Goal: Check status: Check status

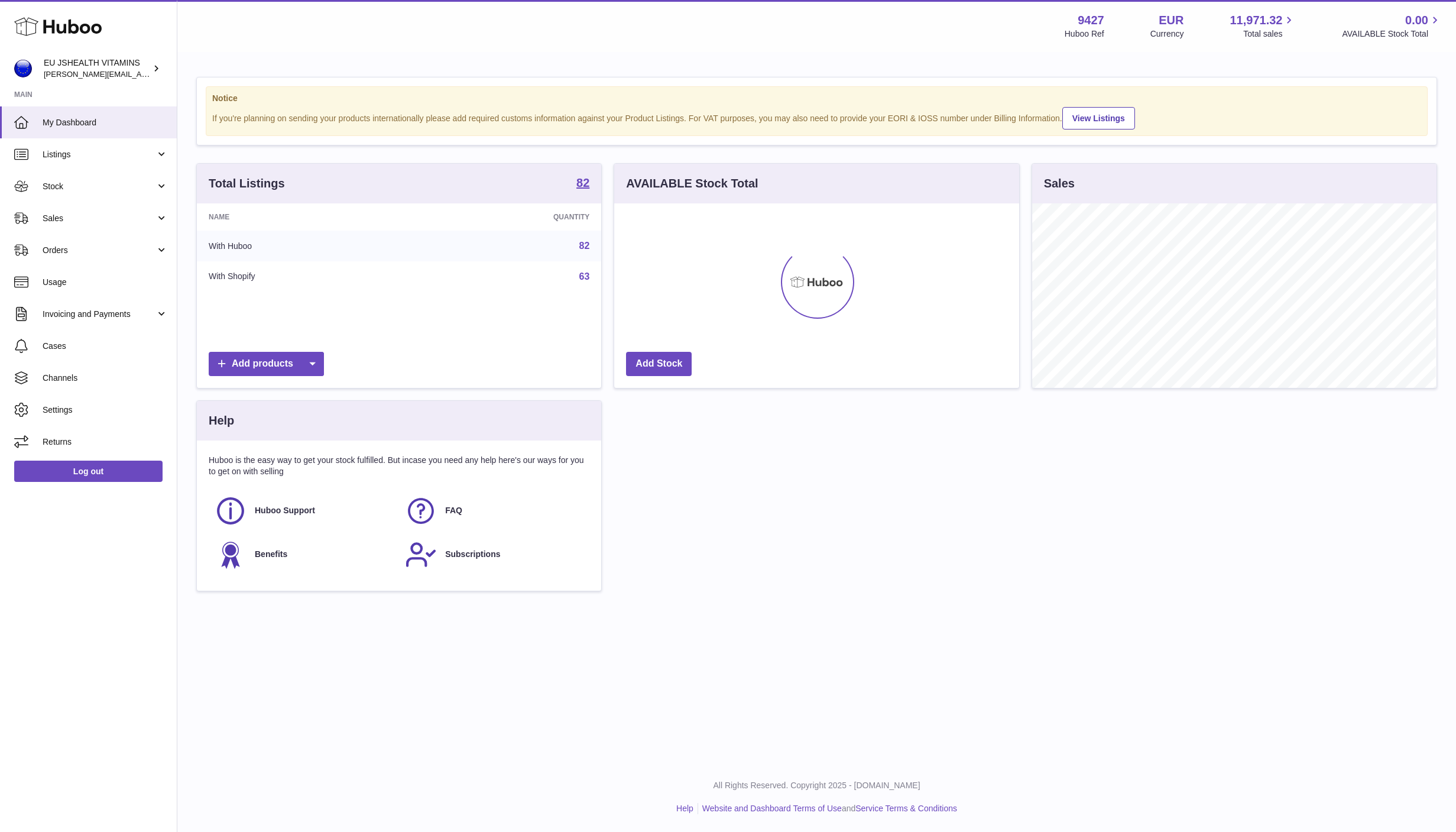
scroll to position [185, 403]
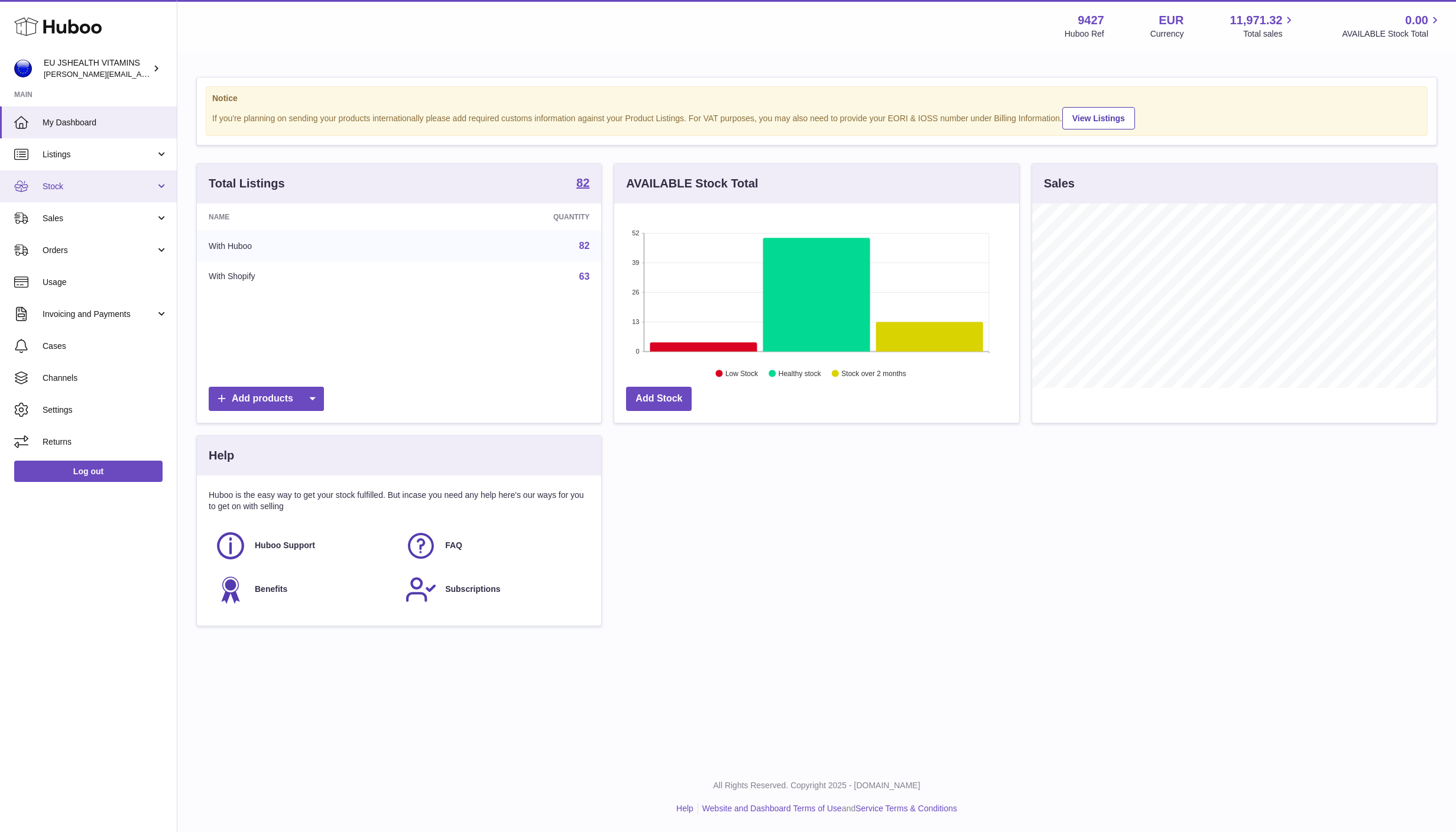
click at [137, 198] on link "Stock" at bounding box center [88, 186] width 177 height 32
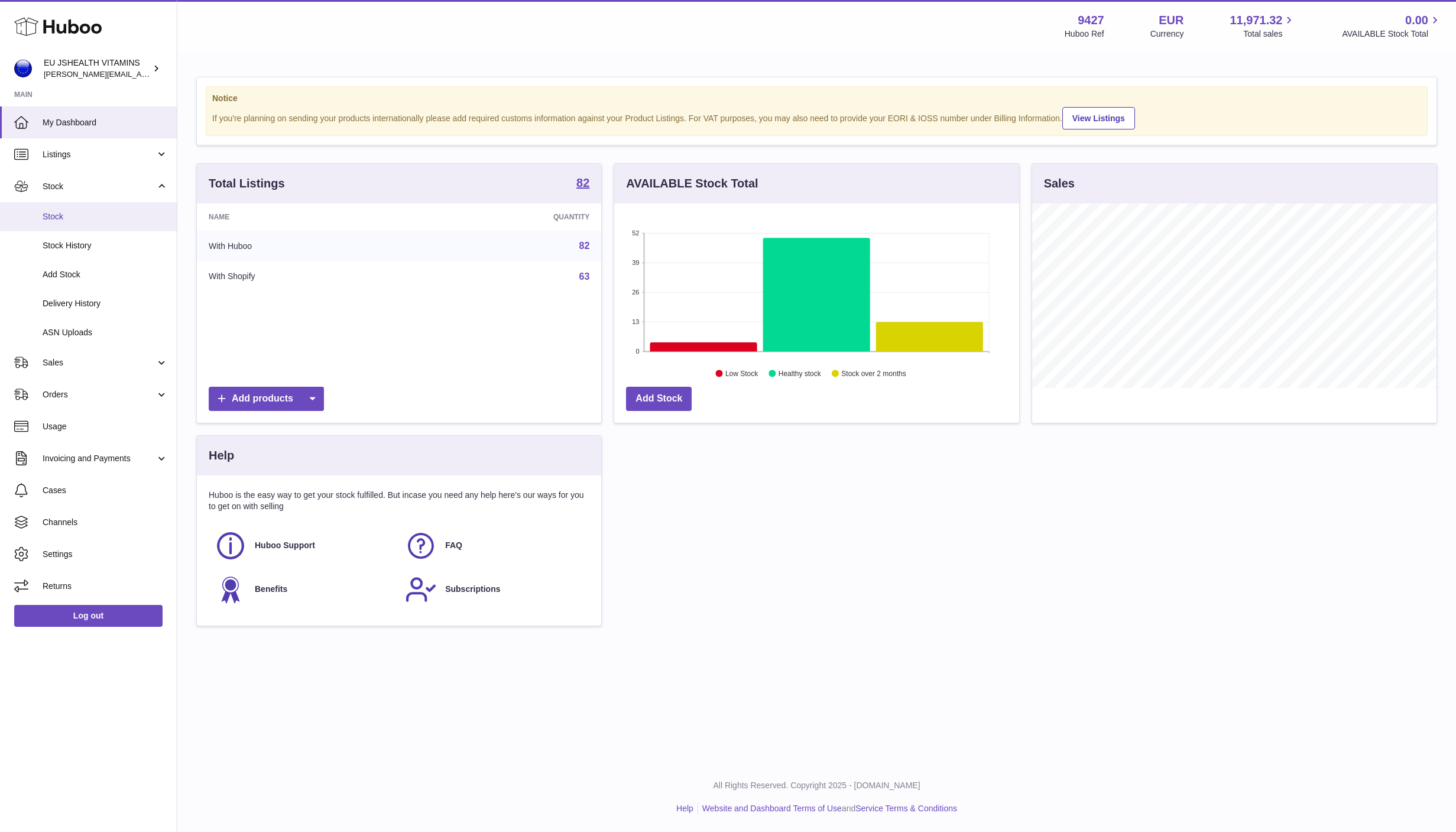
click at [101, 220] on span "Stock" at bounding box center [105, 217] width 125 height 11
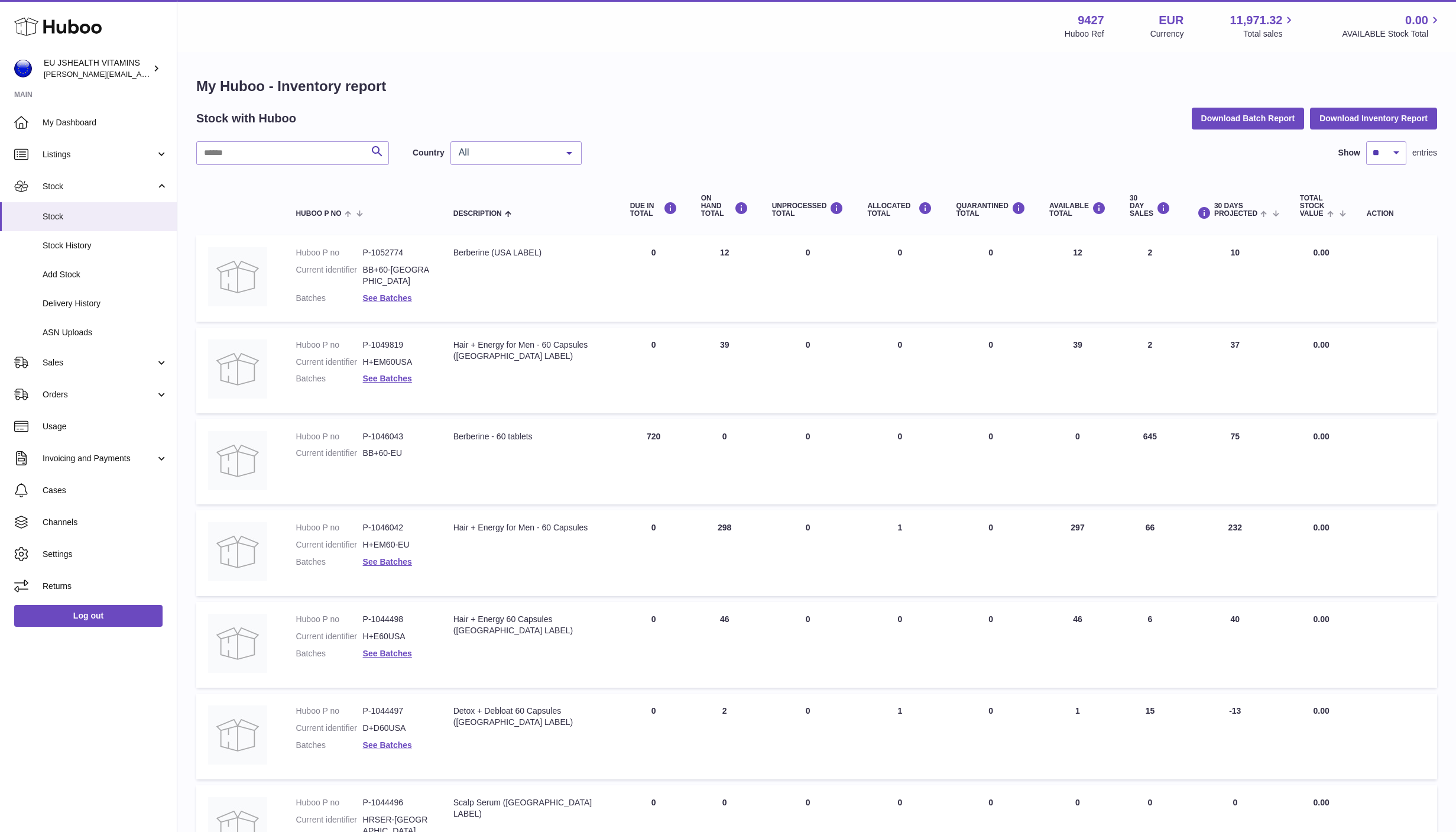
click at [275, 165] on div "Search Country All All GB NL No elements found. Consider changing the search qu…" at bounding box center [816, 664] width 1241 height 1044
click at [274, 154] on input "text" at bounding box center [292, 153] width 192 height 23
type input "****"
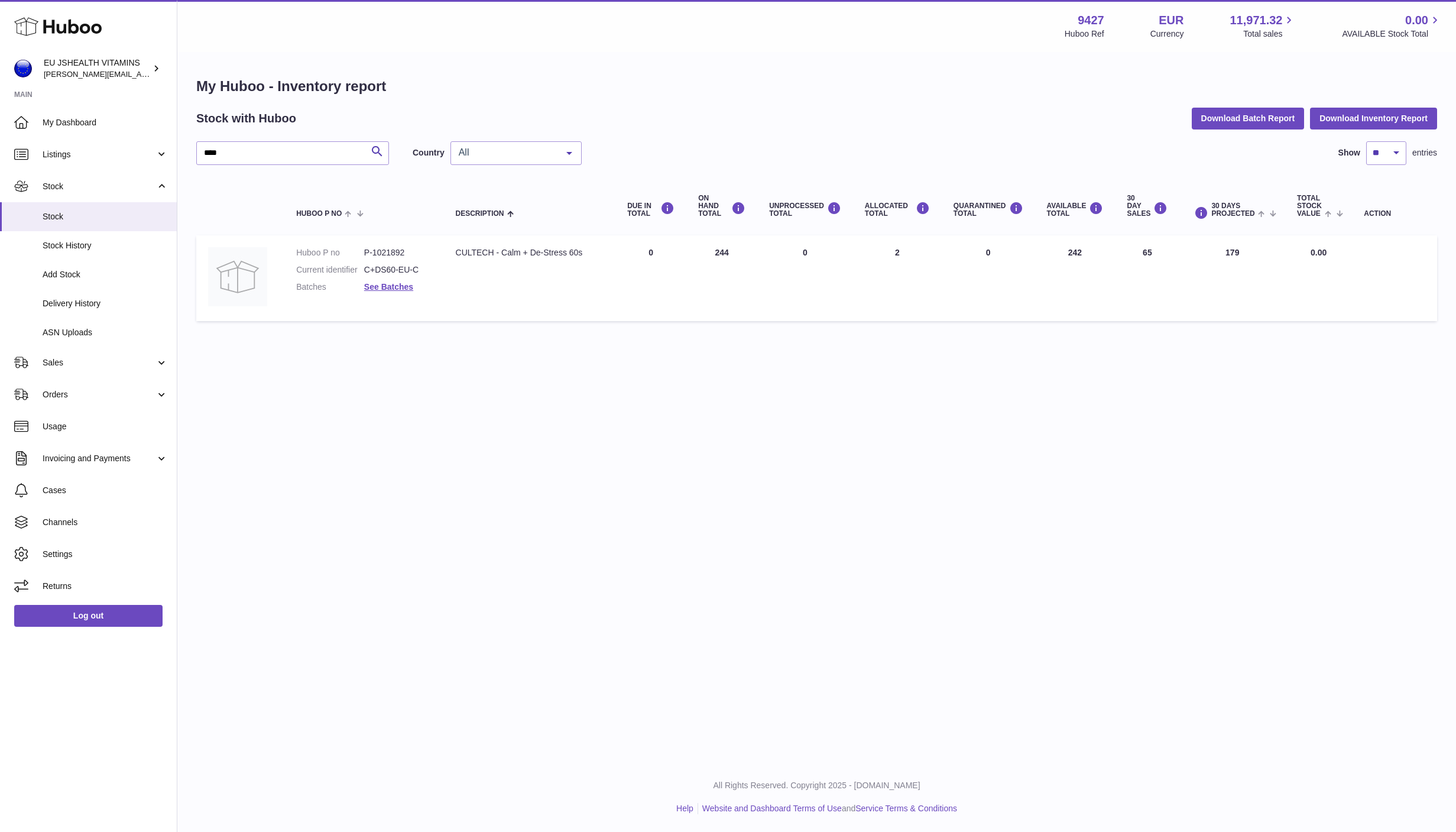
click at [376, 291] on dd "See Batches" at bounding box center [398, 287] width 68 height 11
click at [376, 288] on link "See Batches" at bounding box center [389, 286] width 49 height 9
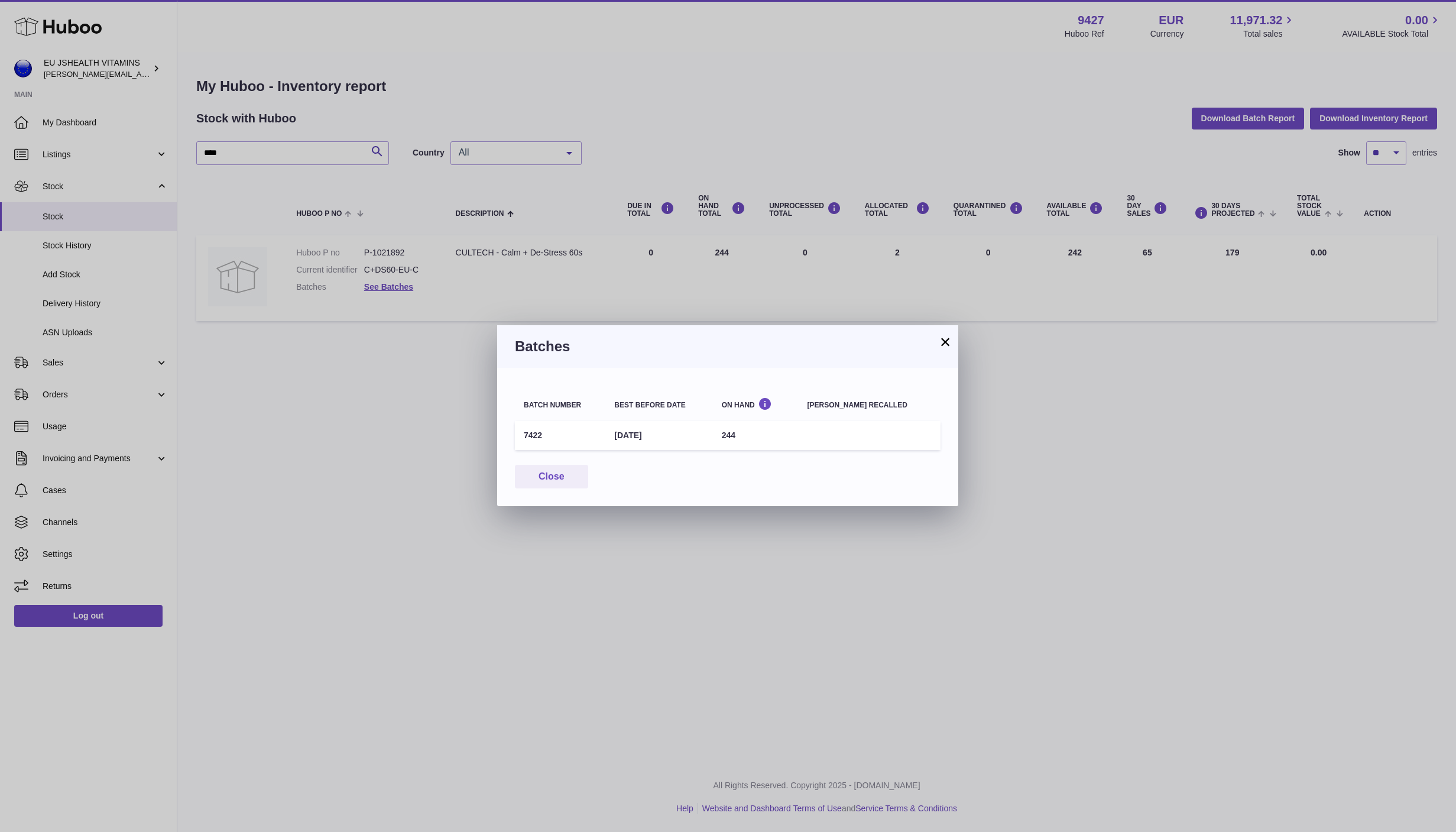
click at [915, 560] on div "× Batches Batch number Best before date On Hand [PERSON_NAME] recalled 7422 [DA…" at bounding box center [728, 416] width 1456 height 832
